Goal: Transaction & Acquisition: Purchase product/service

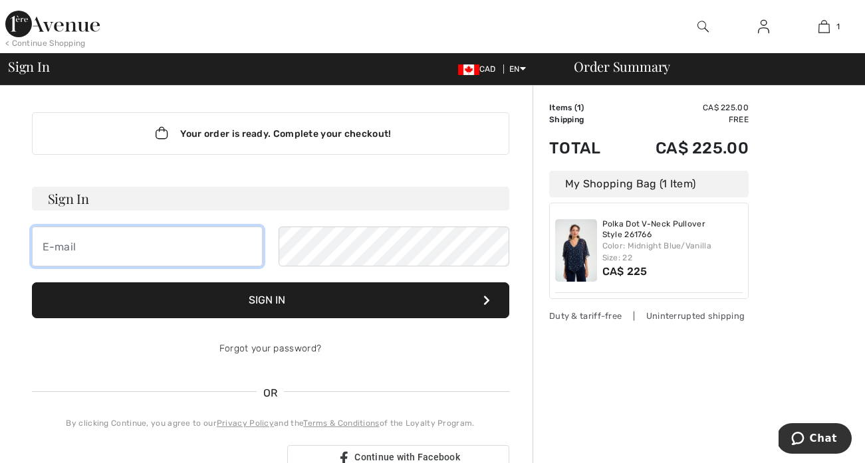
type input "[EMAIL_ADDRESS][DOMAIN_NAME]"
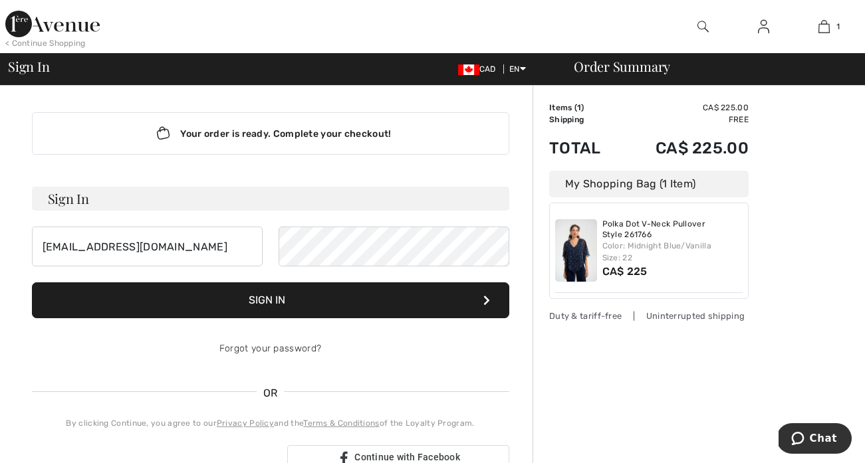
click at [253, 303] on button "Sign In" at bounding box center [270, 301] width 477 height 36
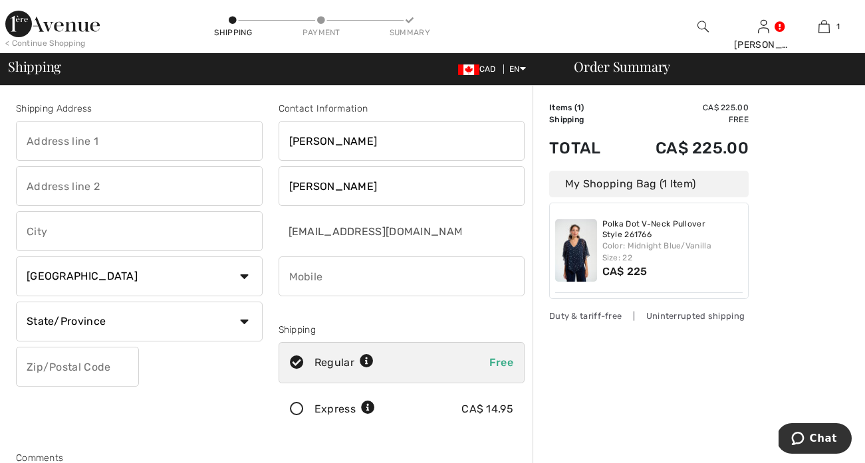
click at [621, 188] on div "My Shopping Bag (1 Item)" at bounding box center [648, 184] width 199 height 27
type input "190"
type input "Gatineau Rd"
type input "London"
select select "ON"
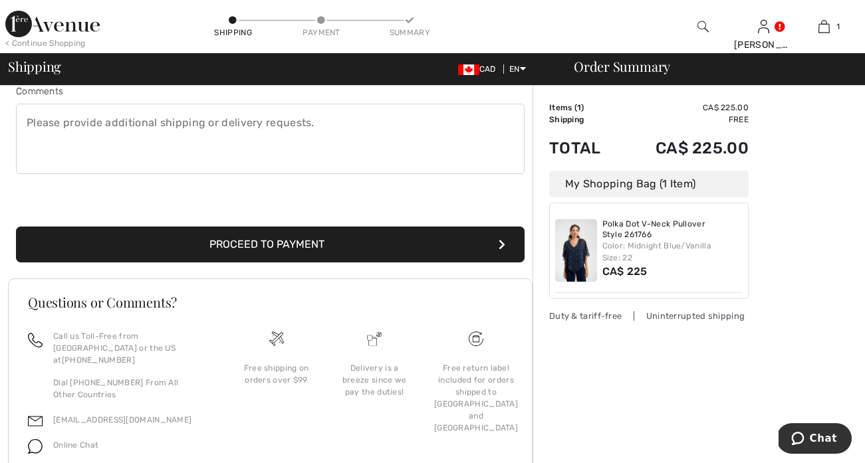
scroll to position [330, 0]
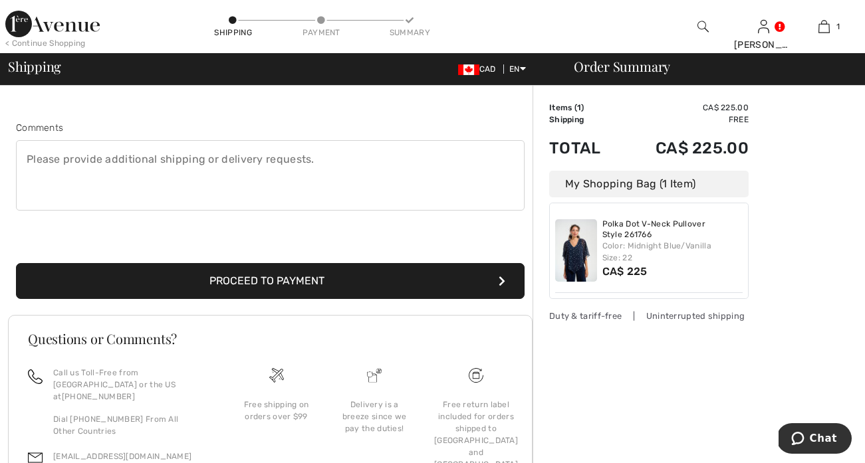
type input "N62Z9"
click at [462, 283] on button "Proceed to Payment" at bounding box center [270, 281] width 509 height 36
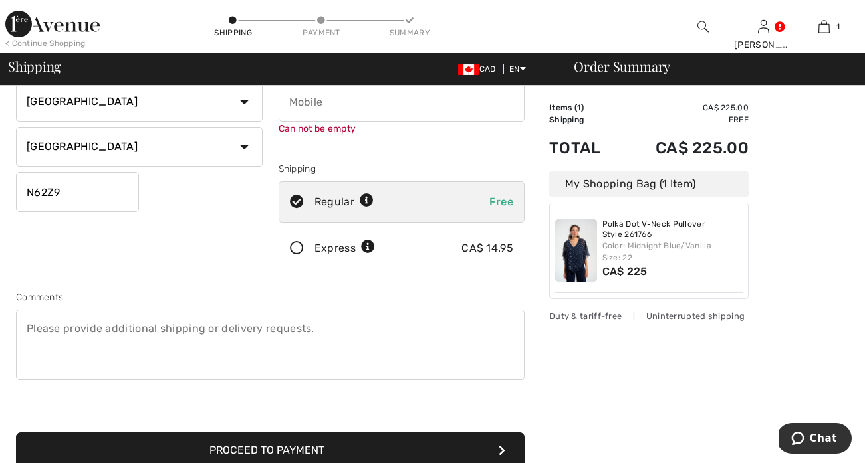
scroll to position [150, 0]
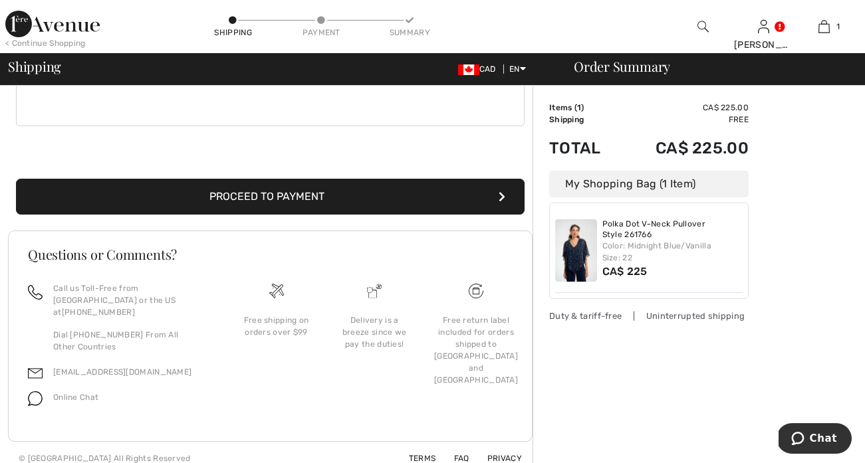
type input "5196368121"
click at [434, 201] on button "Proceed to Payment" at bounding box center [270, 197] width 509 height 36
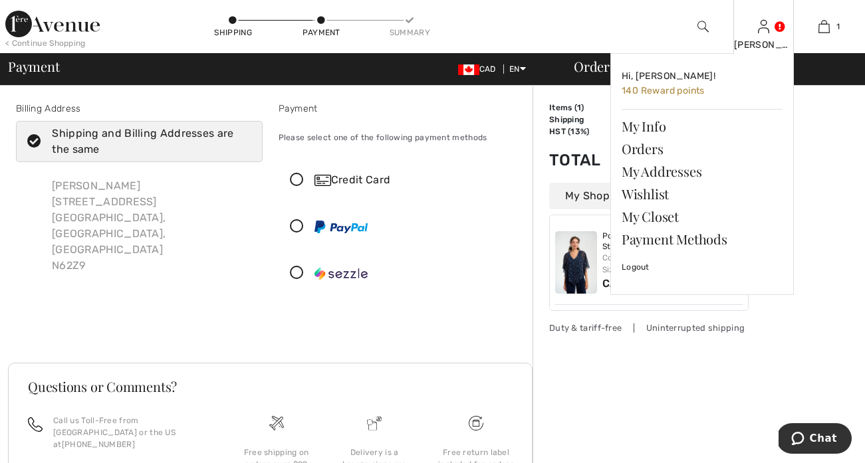
click at [767, 38] on div "[PERSON_NAME]" at bounding box center [763, 45] width 59 height 14
click at [766, 38] on div "[PERSON_NAME]" at bounding box center [763, 45] width 59 height 14
click at [703, 88] on span "140 Reward points" at bounding box center [663, 90] width 83 height 11
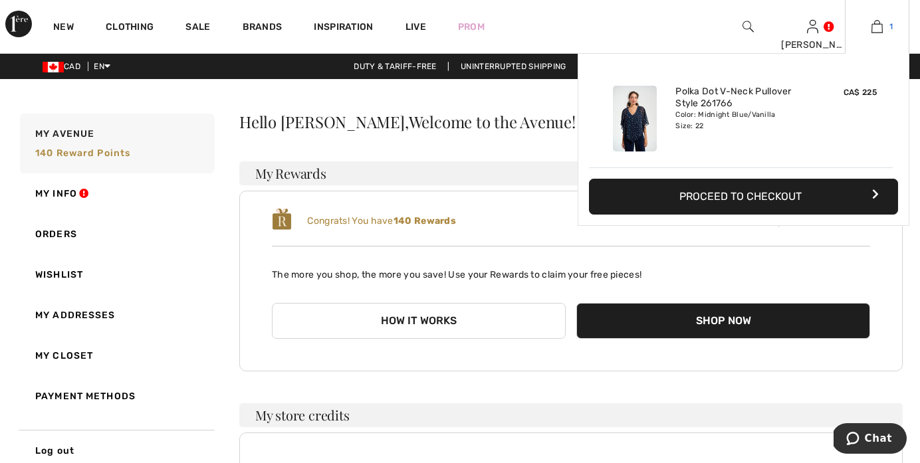
click at [878, 23] on img at bounding box center [877, 27] width 11 height 16
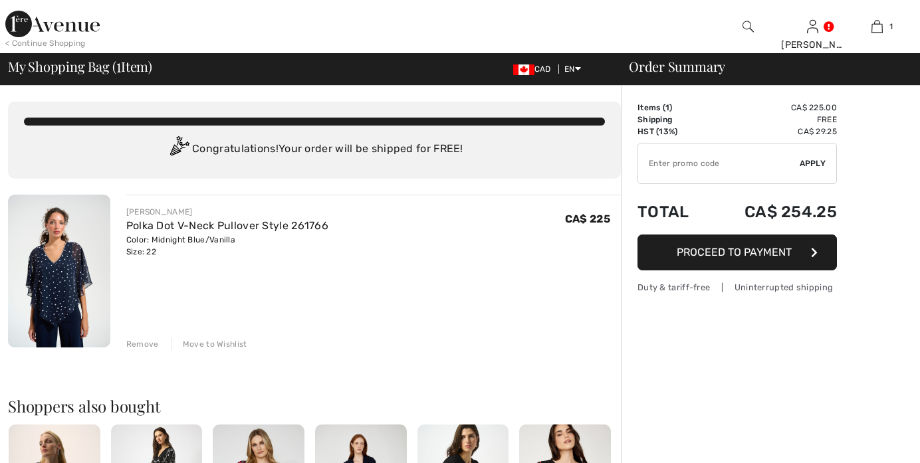
checkbox input "true"
click at [731, 168] on input "TEXT" at bounding box center [719, 164] width 162 height 40
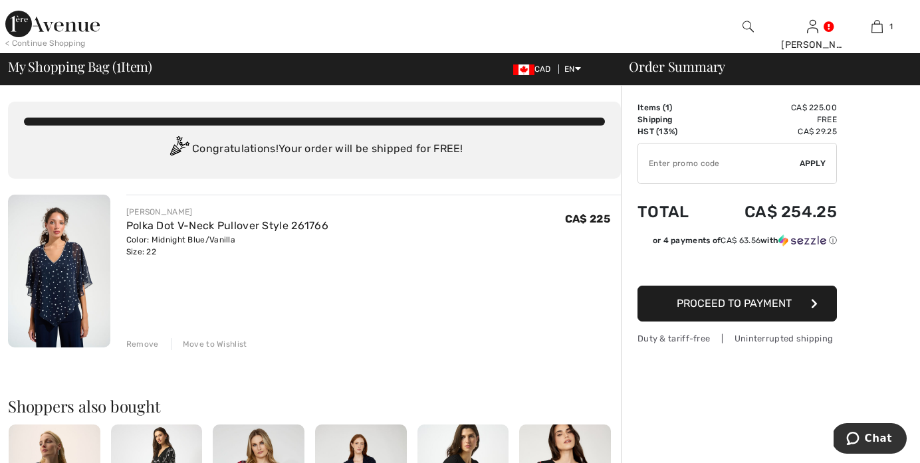
paste input "GC005025614"
type input "GC005025614"
click at [820, 165] on span "Apply" at bounding box center [813, 164] width 27 height 12
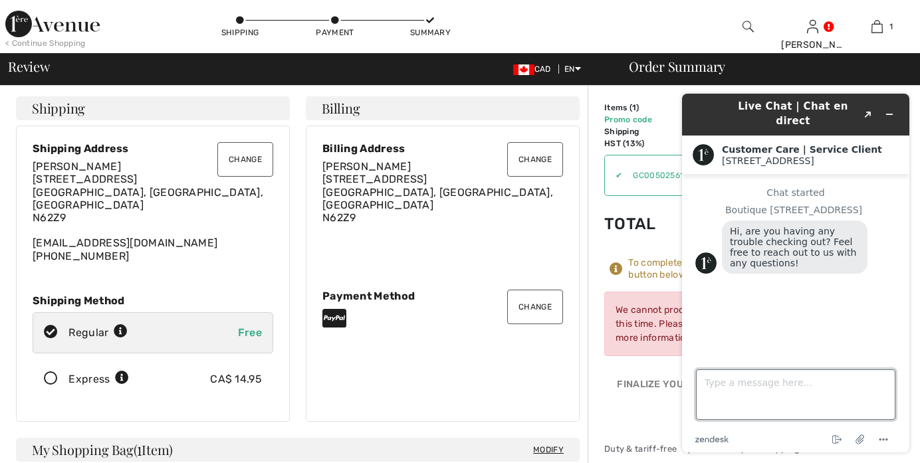
click at [793, 378] on textarea "Type a message here..." at bounding box center [795, 395] width 199 height 51
type textarea "can you please tell me why the order didn;t go through?"
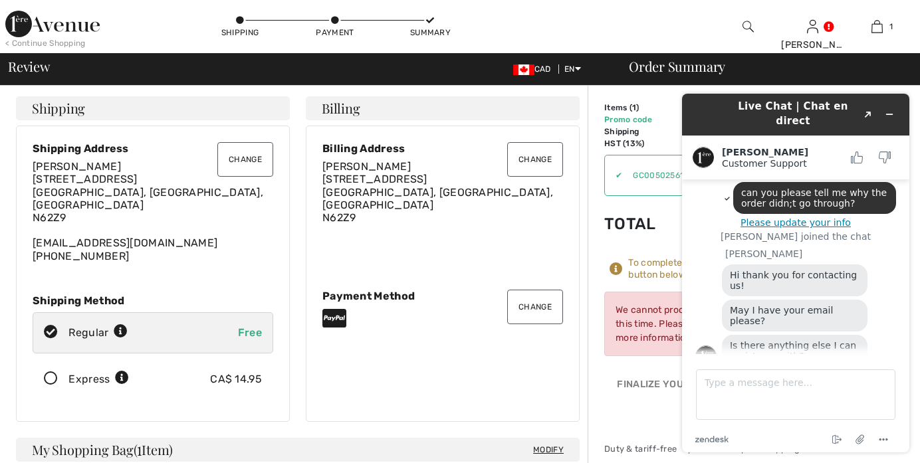
scroll to position [103, 0]
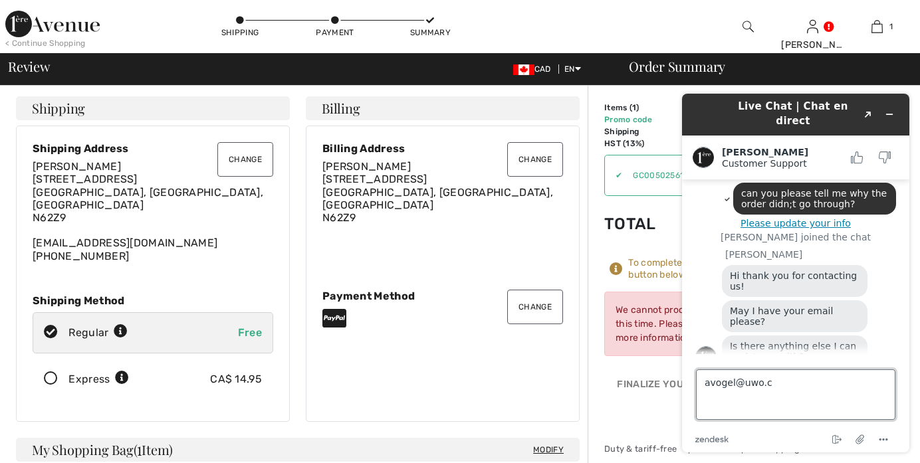
type textarea "[EMAIL_ADDRESS][DOMAIN_NAME]"
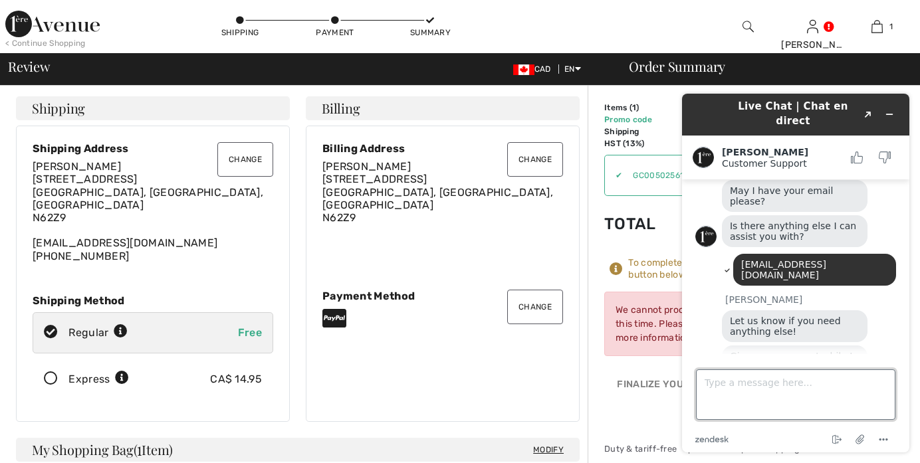
scroll to position [354, 0]
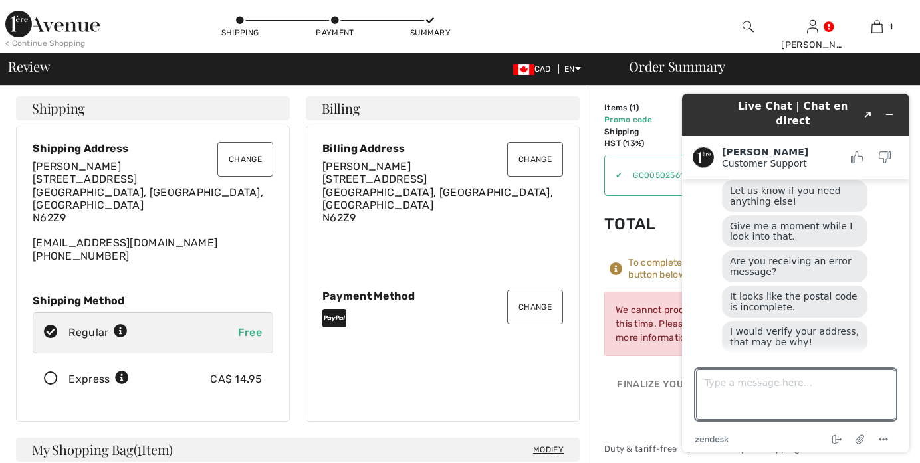
click at [902, 321] on main "Chat started Boutique 1ère Avenue Hi, are you having any trouble checking out? …" at bounding box center [797, 267] width 217 height 175
click at [813, 251] on div "Are you receiving an error message?" at bounding box center [795, 267] width 146 height 32
click at [656, 326] on div "We cannot process the order at this time. Please contact us for more informatio…" at bounding box center [703, 324] width 199 height 64
click at [626, 308] on div "We cannot process the order at this time. Please contact us for more informatio…" at bounding box center [703, 324] width 199 height 64
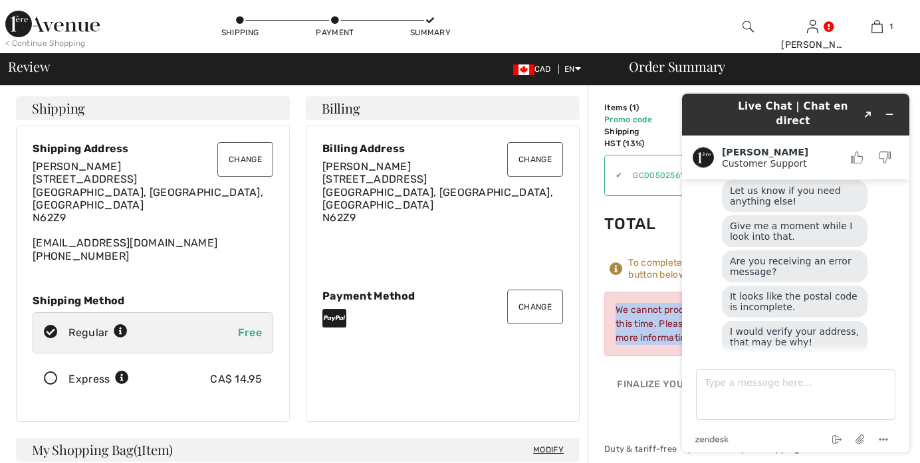
drag, startPoint x: 612, startPoint y: 308, endPoint x: 670, endPoint y: 349, distance: 70.5
click at [670, 349] on div "We cannot process the order at this time. Please contact us for more informatio…" at bounding box center [703, 324] width 199 height 64
copy div "We cannot process the order at this time. Please contact us for more informatio…"
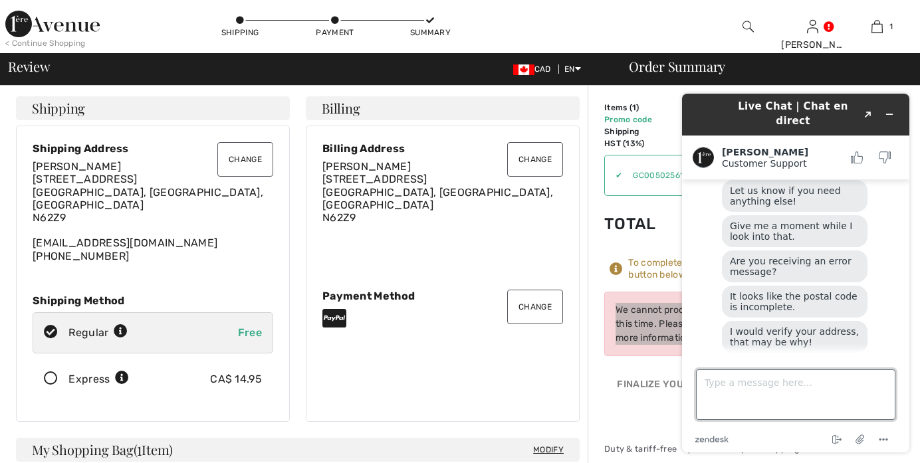
click at [759, 396] on textarea "Type a message here..." at bounding box center [795, 395] width 199 height 51
paste textarea "We cannot process the order at this time. Please contact us for more informatio…"
type textarea ""We cannot process the order at this time. Please contact us for more informati…"
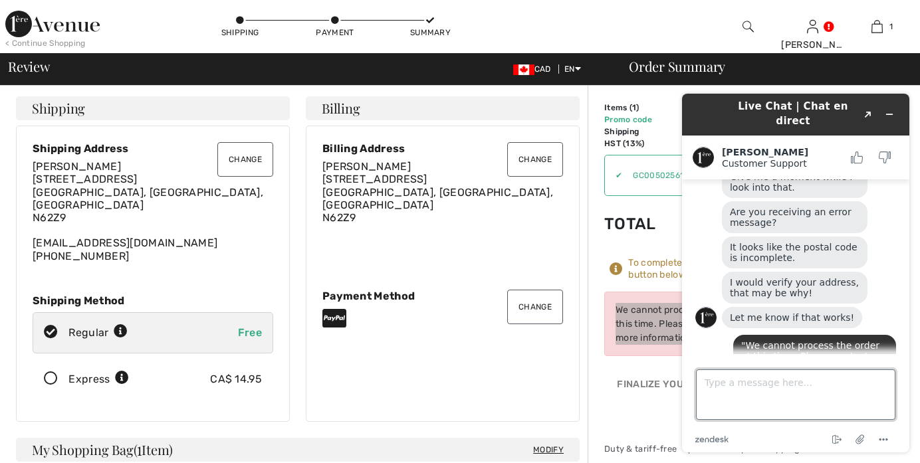
click at [785, 391] on textarea "Type a message here..." at bounding box center [795, 395] width 199 height 51
type textarea "AHH! I see that there eis a typo in the postal code. thank you . let me see if …"
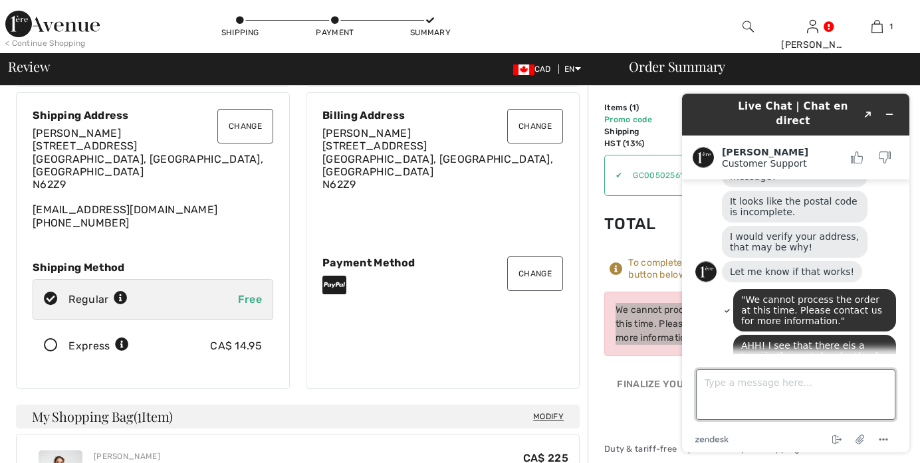
scroll to position [27, 0]
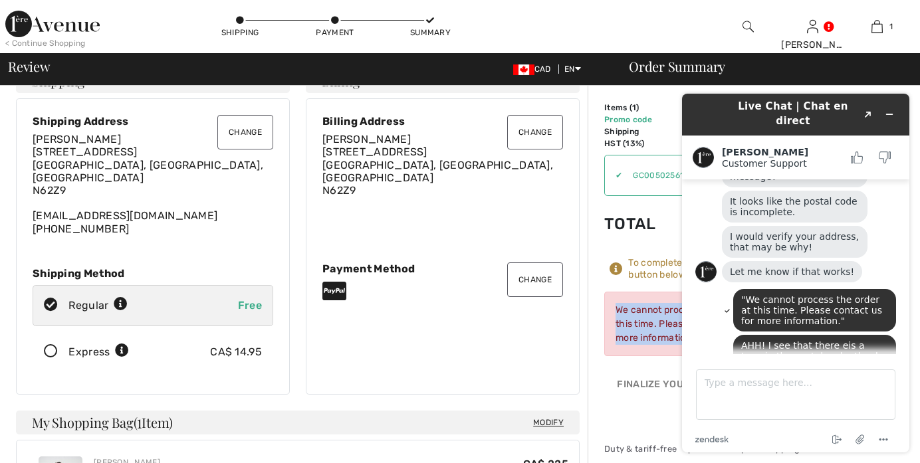
click at [265, 138] on button "Change" at bounding box center [245, 132] width 56 height 35
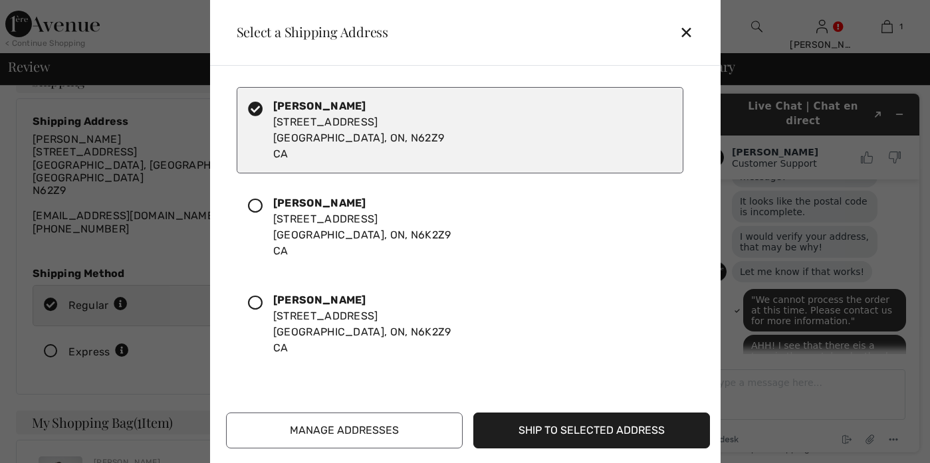
click at [359, 217] on div "Annette-Barbara Vogel 190 Gatineau Rd London, ON, N6K2Z9 CA" at bounding box center [362, 227] width 178 height 64
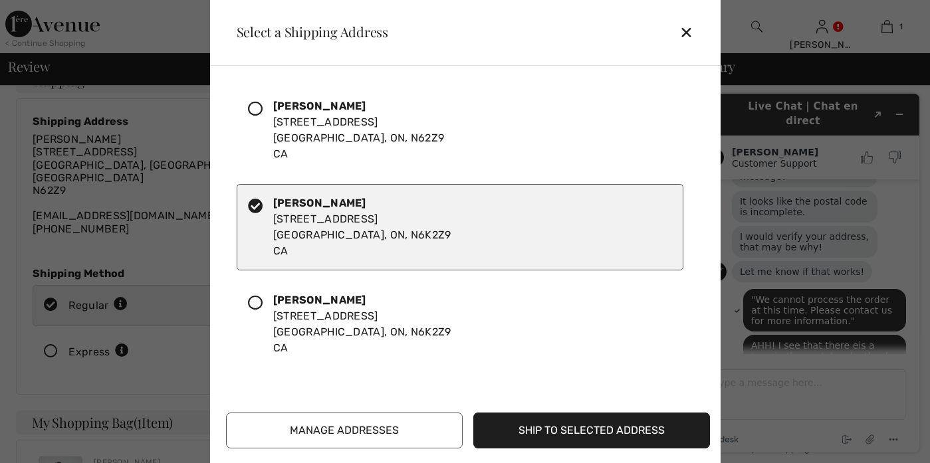
click at [568, 433] on button "Ship to Selected Address" at bounding box center [591, 431] width 237 height 36
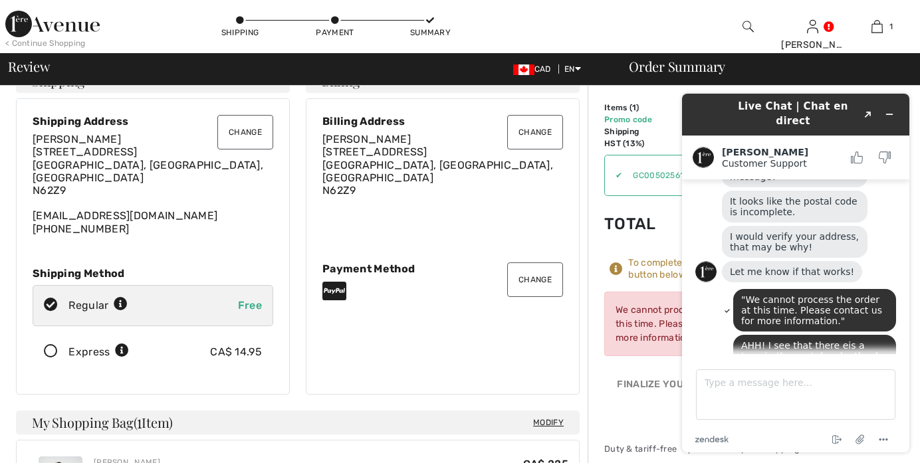
click at [529, 129] on button "Change" at bounding box center [535, 132] width 56 height 35
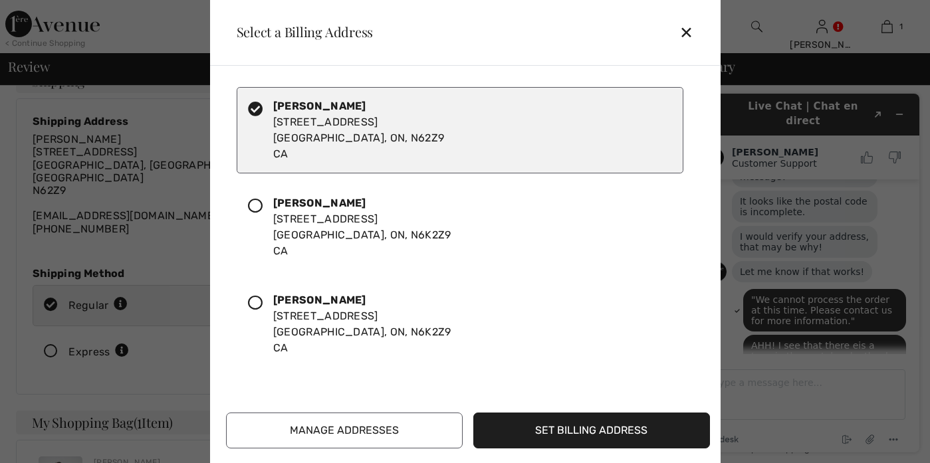
click at [354, 229] on div "Annette-Barbara Vogel 190 Gatineau Rd London, ON, N6K2Z9 CA" at bounding box center [362, 227] width 178 height 64
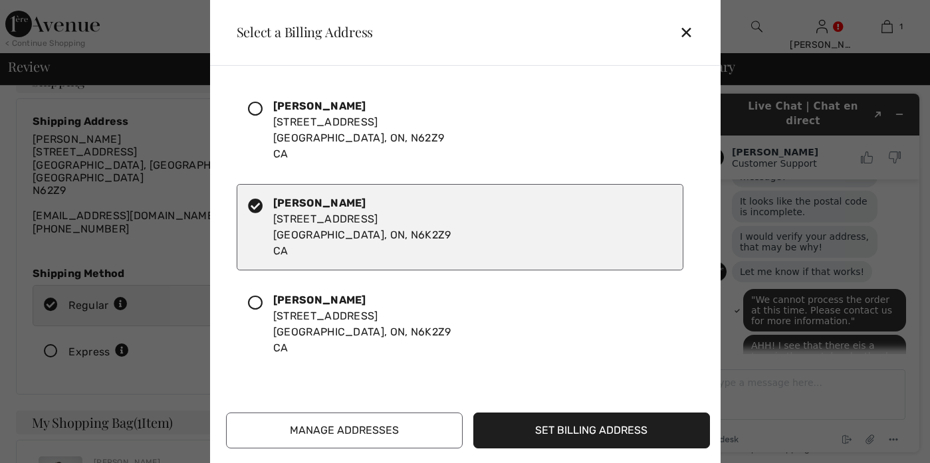
click at [553, 436] on button "Set Billing Address" at bounding box center [591, 431] width 237 height 36
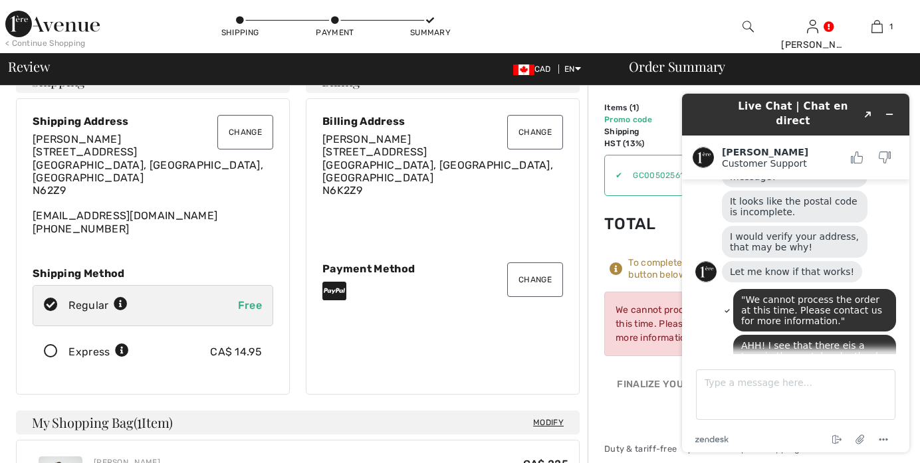
click at [499, 310] on div "Change Billing Address Annette-Barbara Vogel 190 Gatineau Rd London, ON, CA N6K…" at bounding box center [443, 246] width 274 height 297
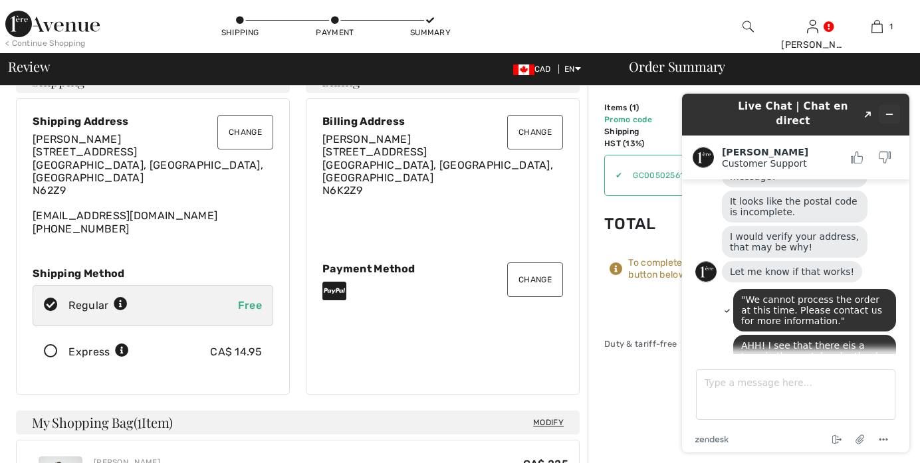
click at [898, 105] on button "Minimize widget" at bounding box center [889, 114] width 21 height 19
